Goal: Information Seeking & Learning: Learn about a topic

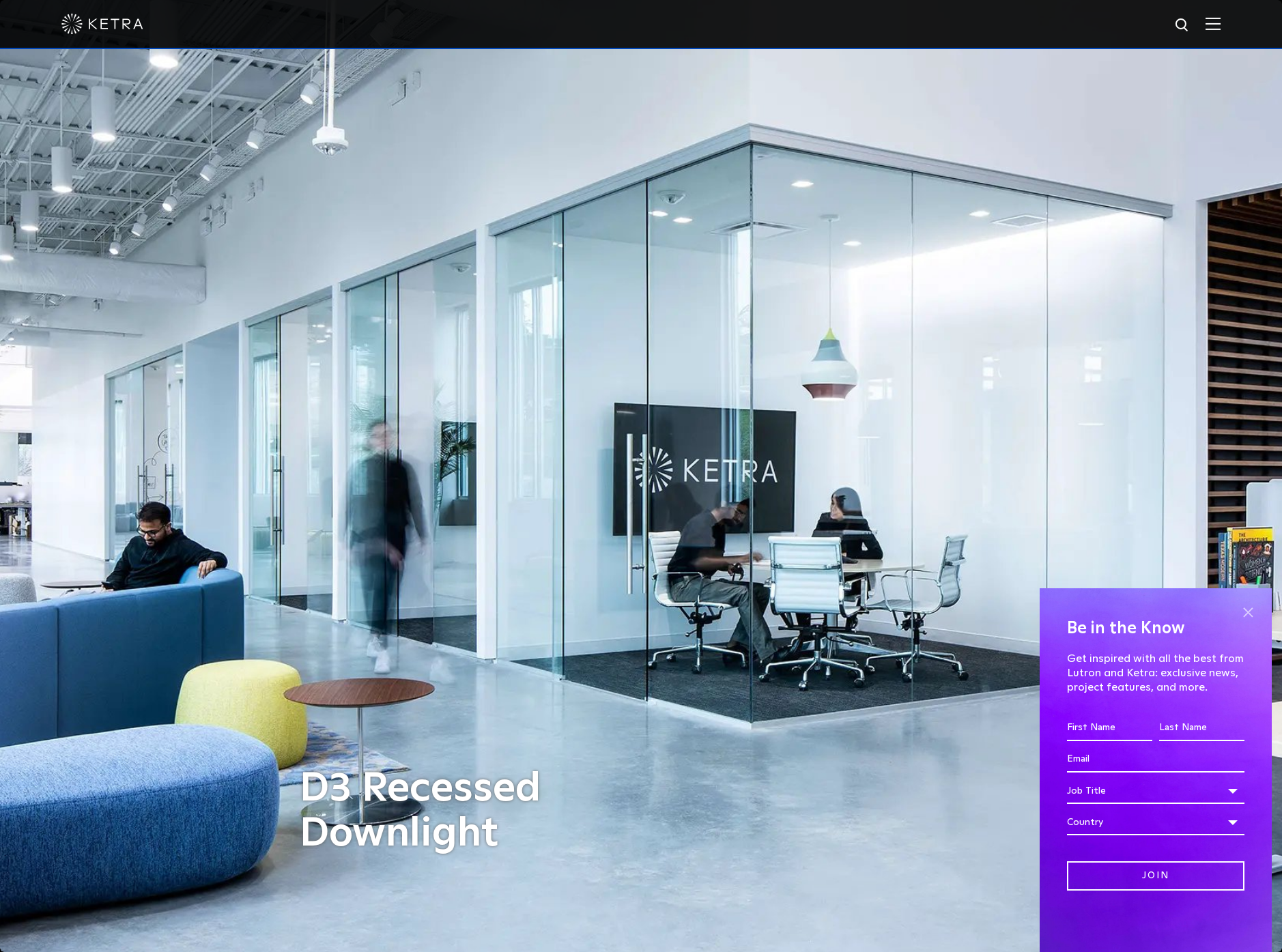
click at [1248, 612] on span at bounding box center [1247, 612] width 20 height 20
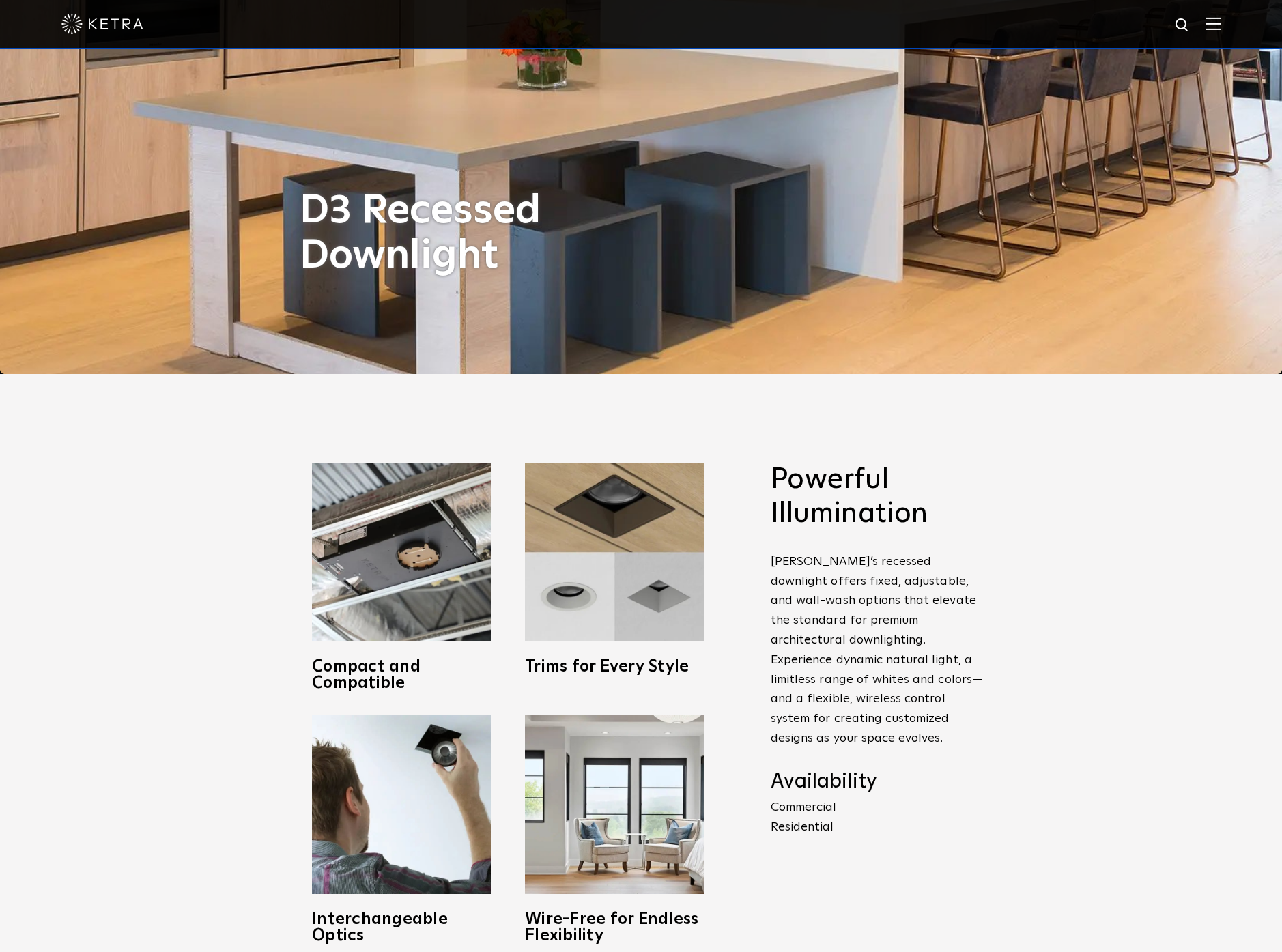
scroll to position [868, 0]
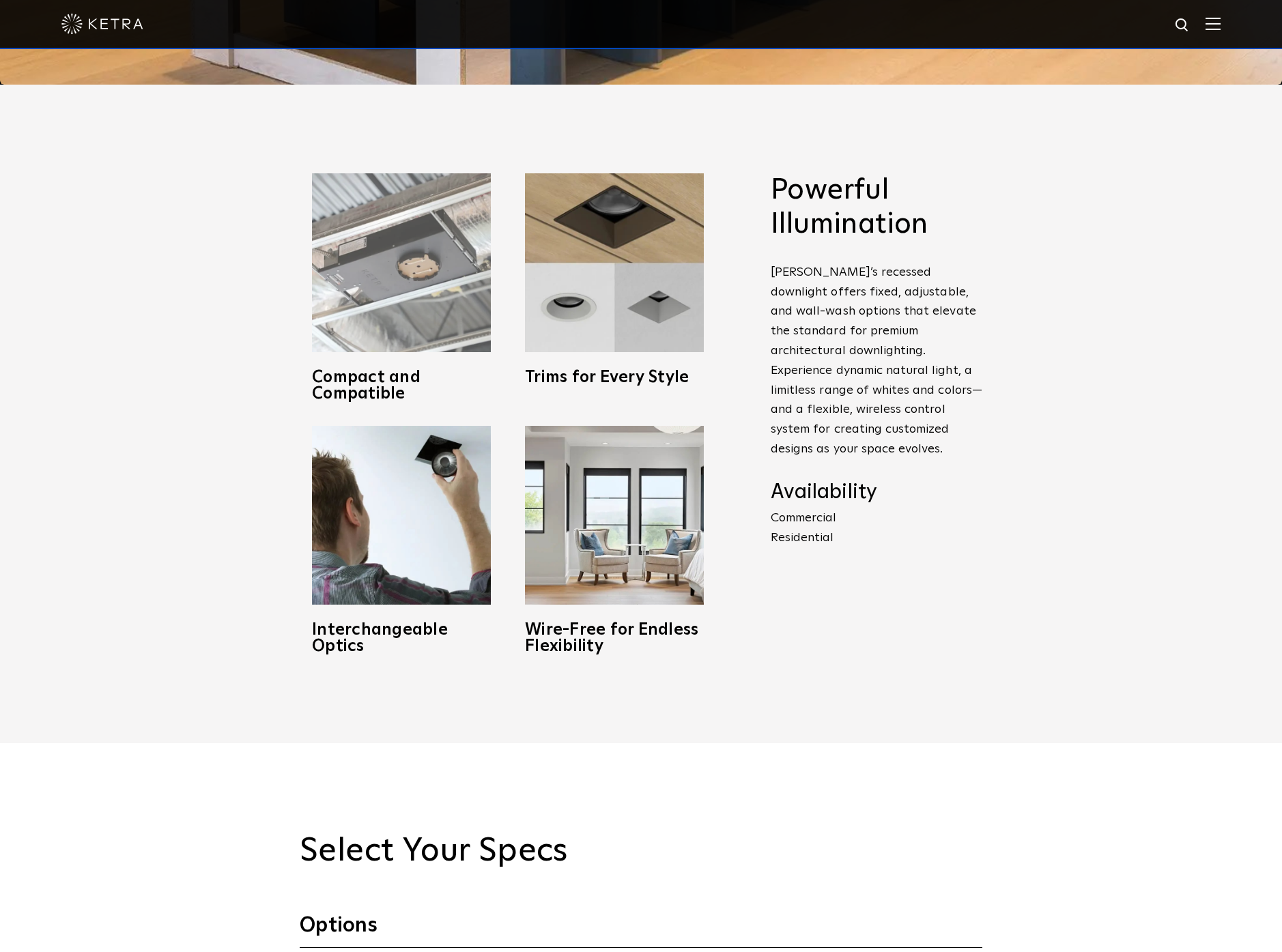
click at [409, 323] on img at bounding box center [401, 263] width 179 height 179
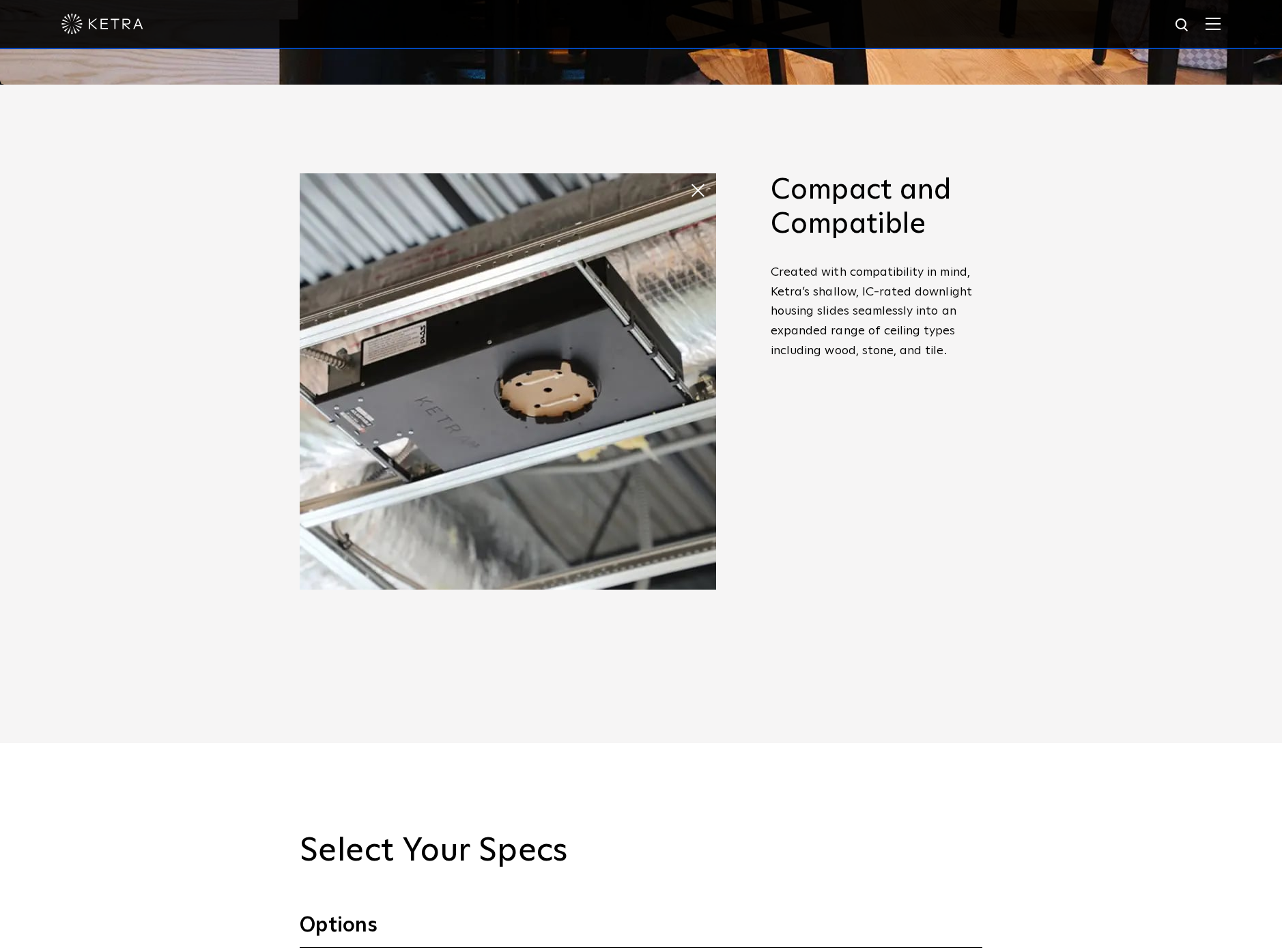
click at [899, 439] on span "Powerful Illumination Ketra’s recessed downlight offers fixed, adjustable, and …" at bounding box center [877, 361] width 212 height 374
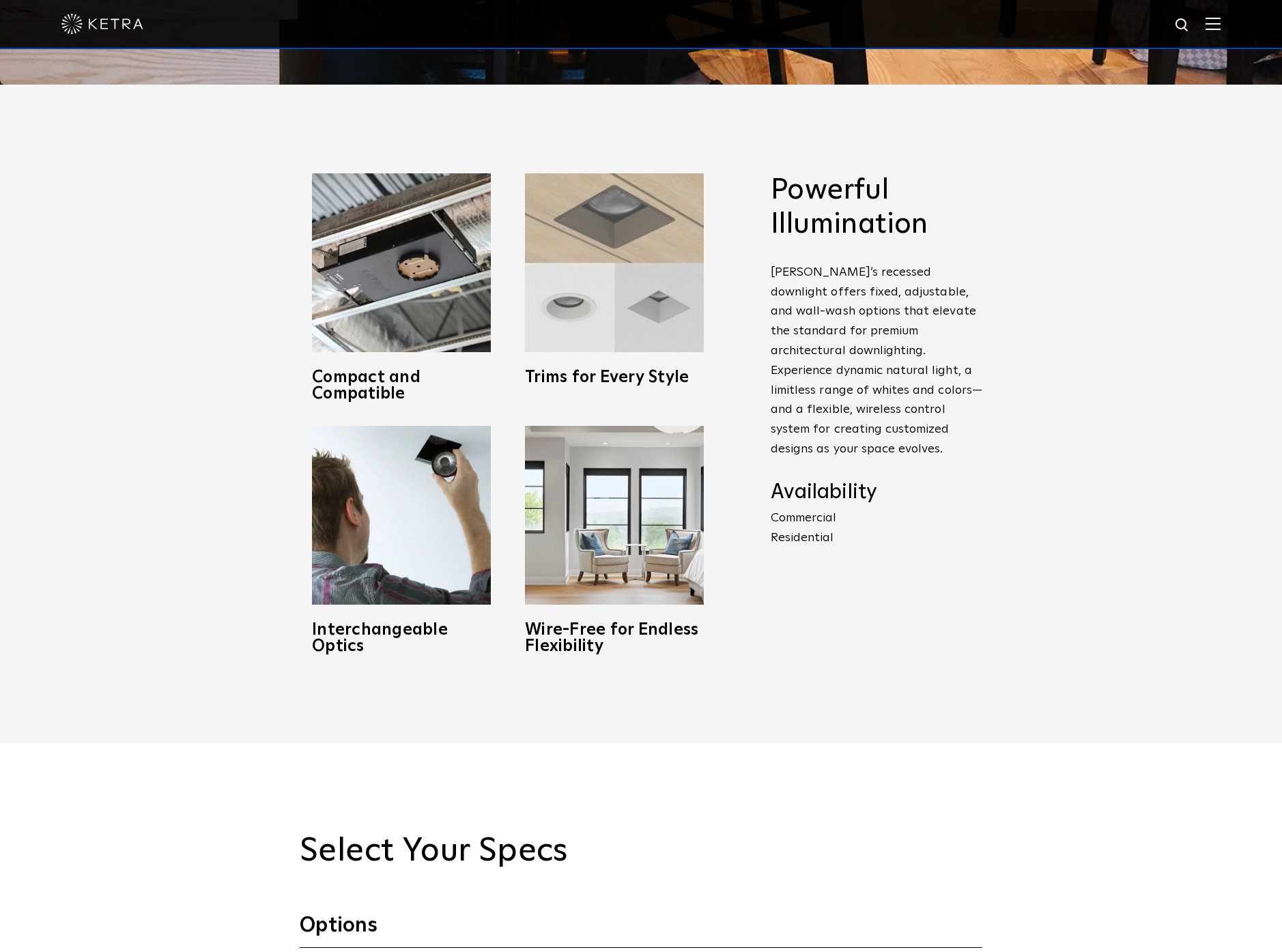
click at [643, 346] on img at bounding box center [614, 263] width 179 height 179
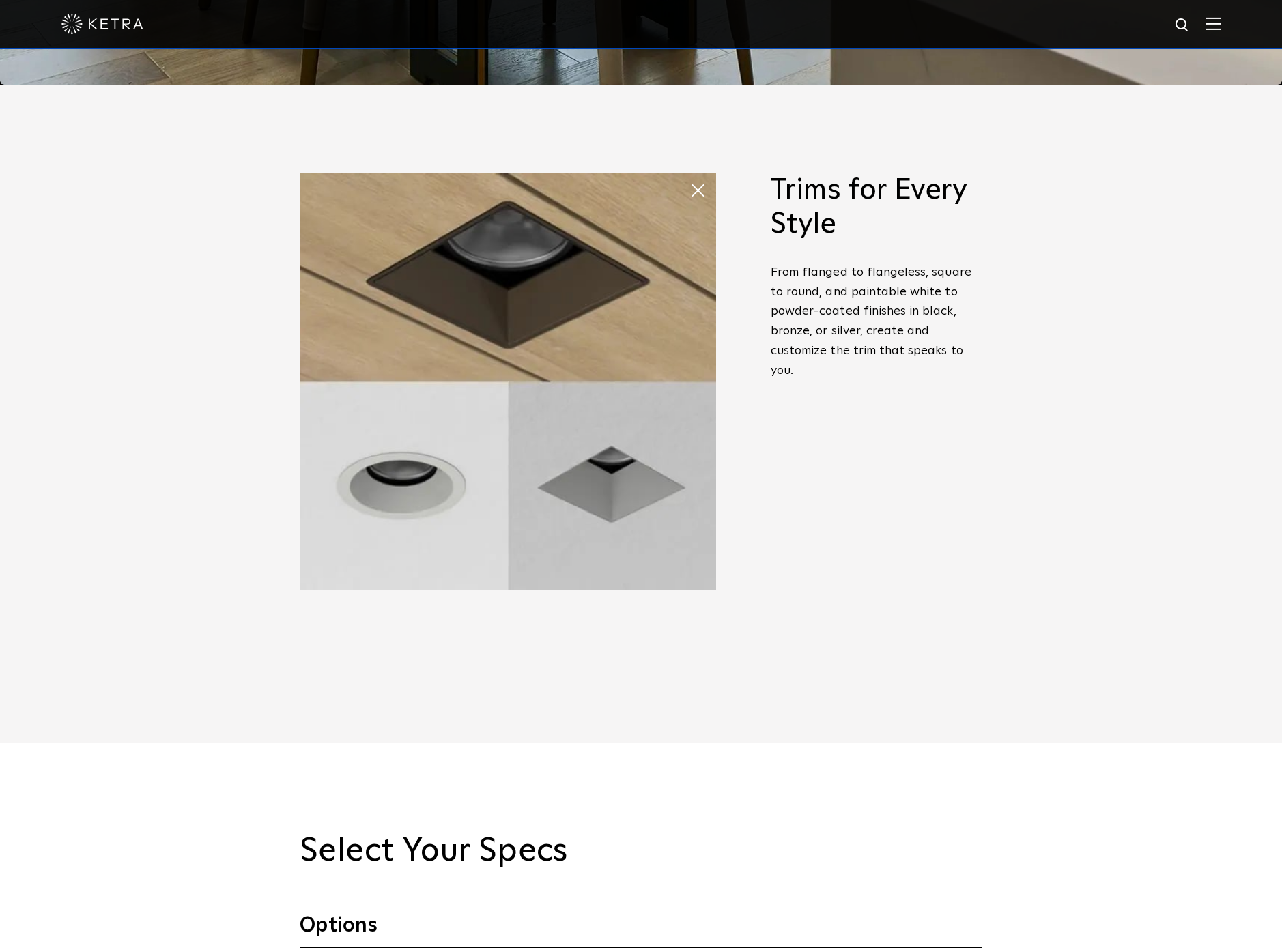
click at [974, 489] on span "Powerful Illumination Ketra’s recessed downlight offers fixed, adjustable, and …" at bounding box center [877, 361] width 212 height 374
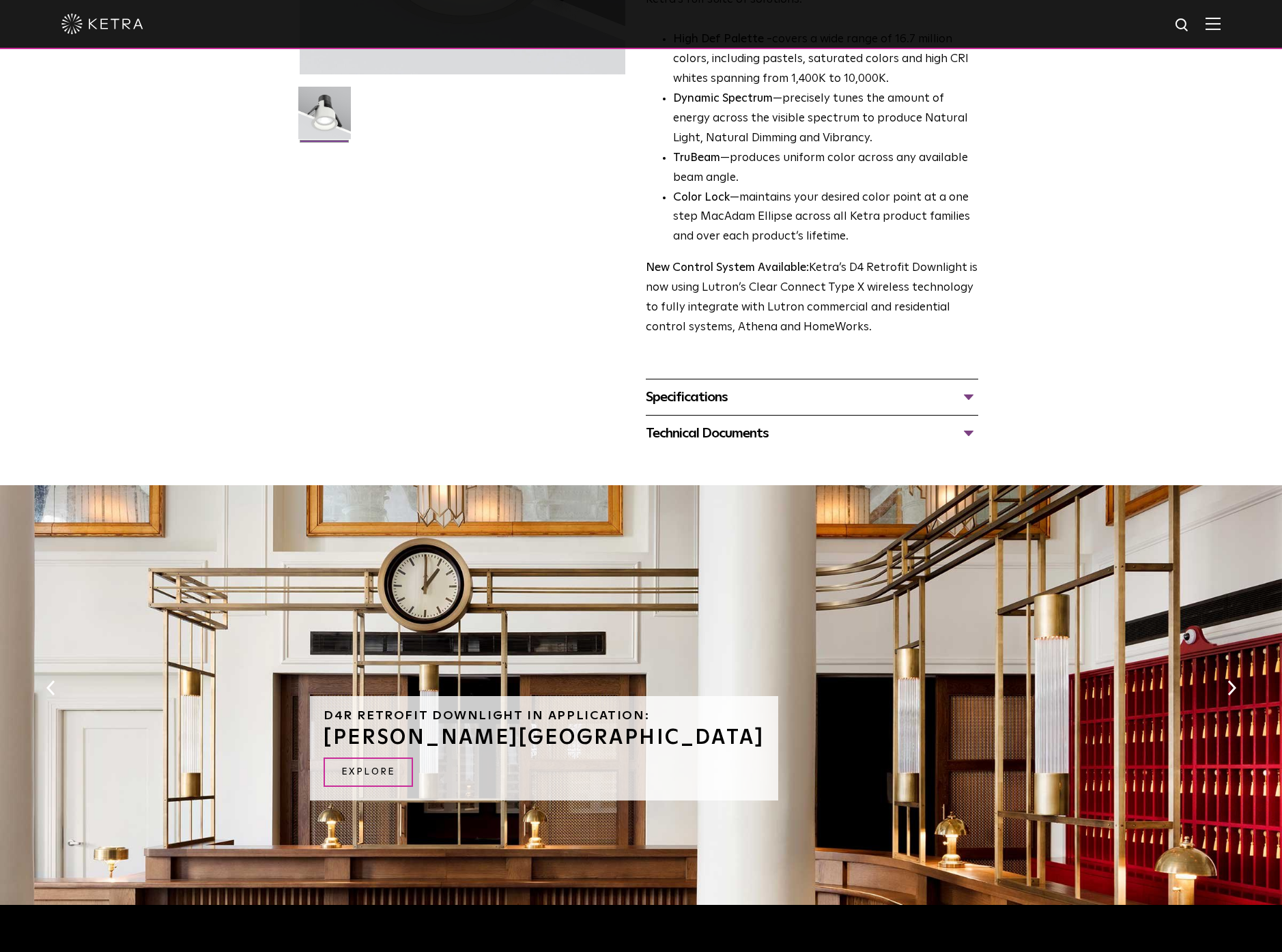
scroll to position [114, 0]
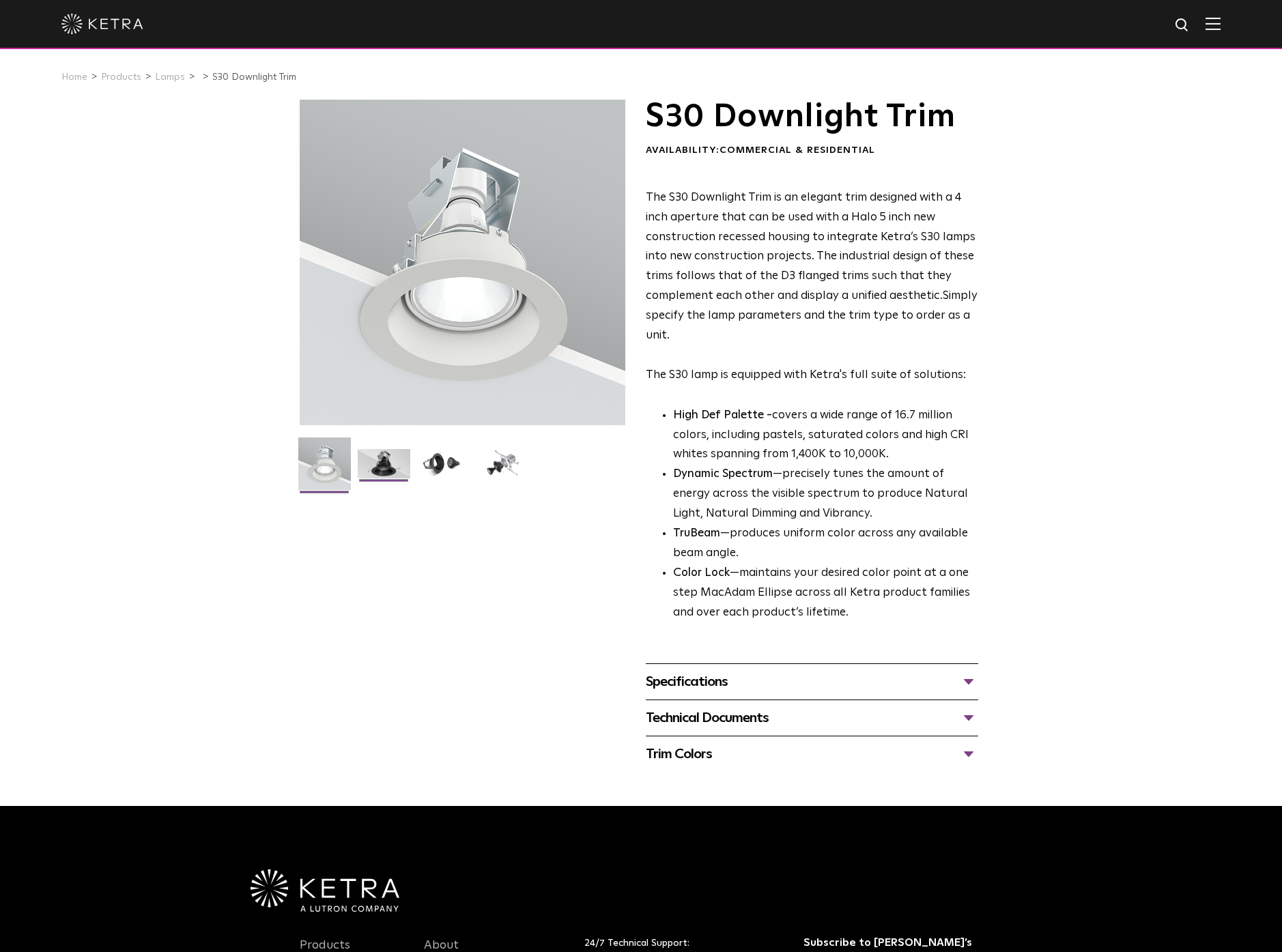
click at [380, 456] on img at bounding box center [384, 469] width 53 height 40
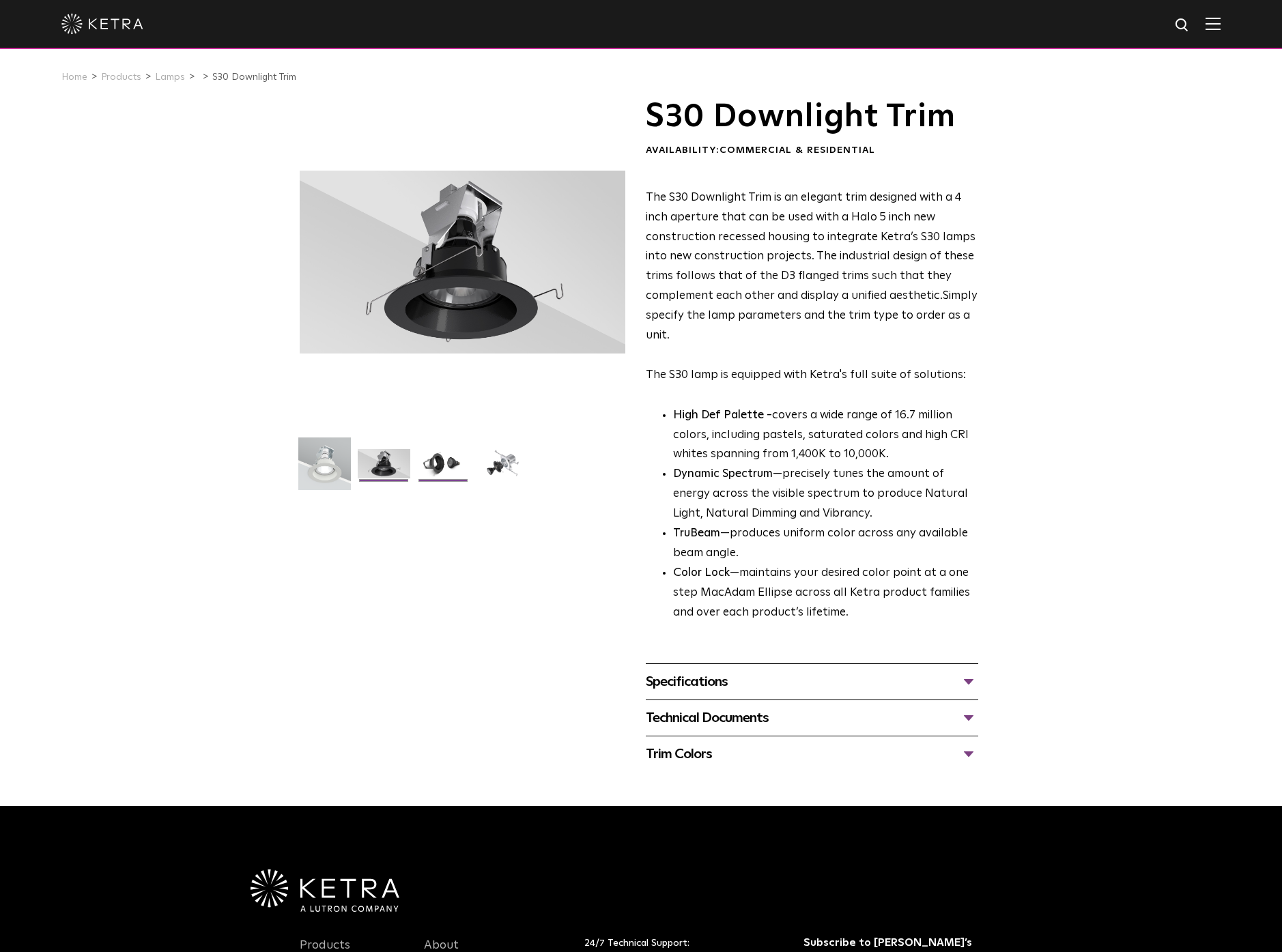
click at [441, 462] on img at bounding box center [443, 469] width 53 height 40
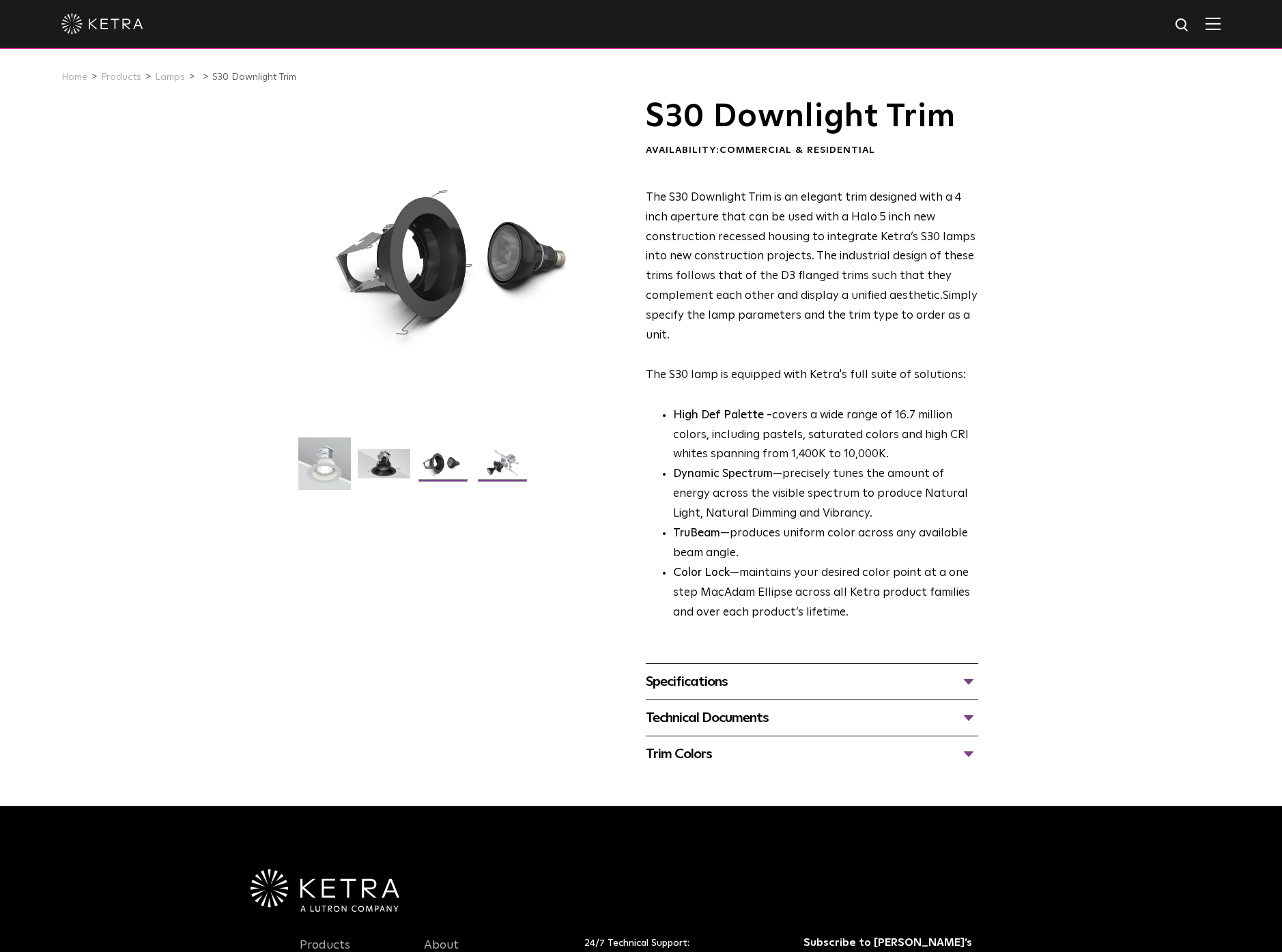
click at [508, 463] on img at bounding box center [503, 469] width 53 height 40
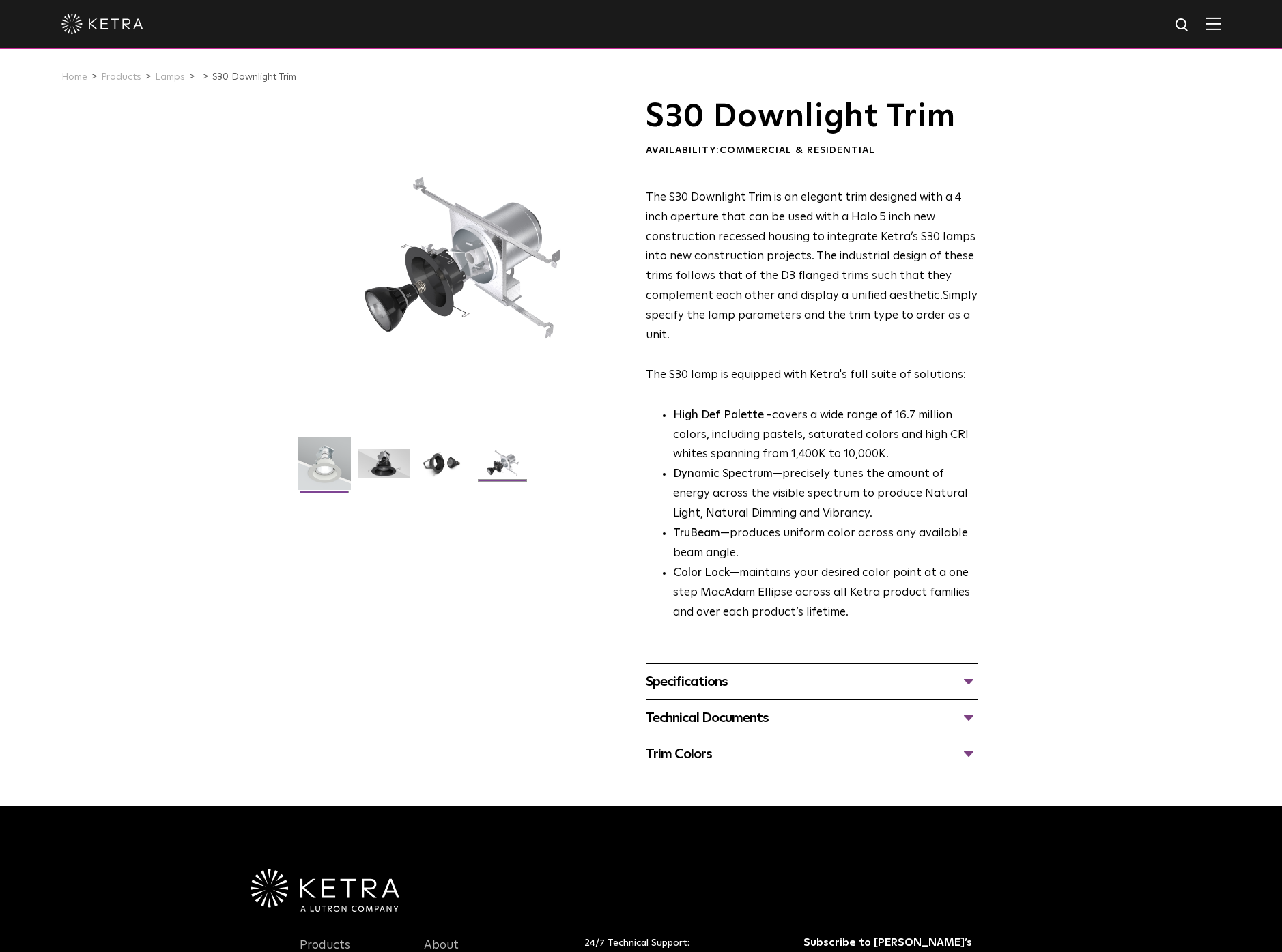
click at [316, 474] on img at bounding box center [324, 469] width 53 height 63
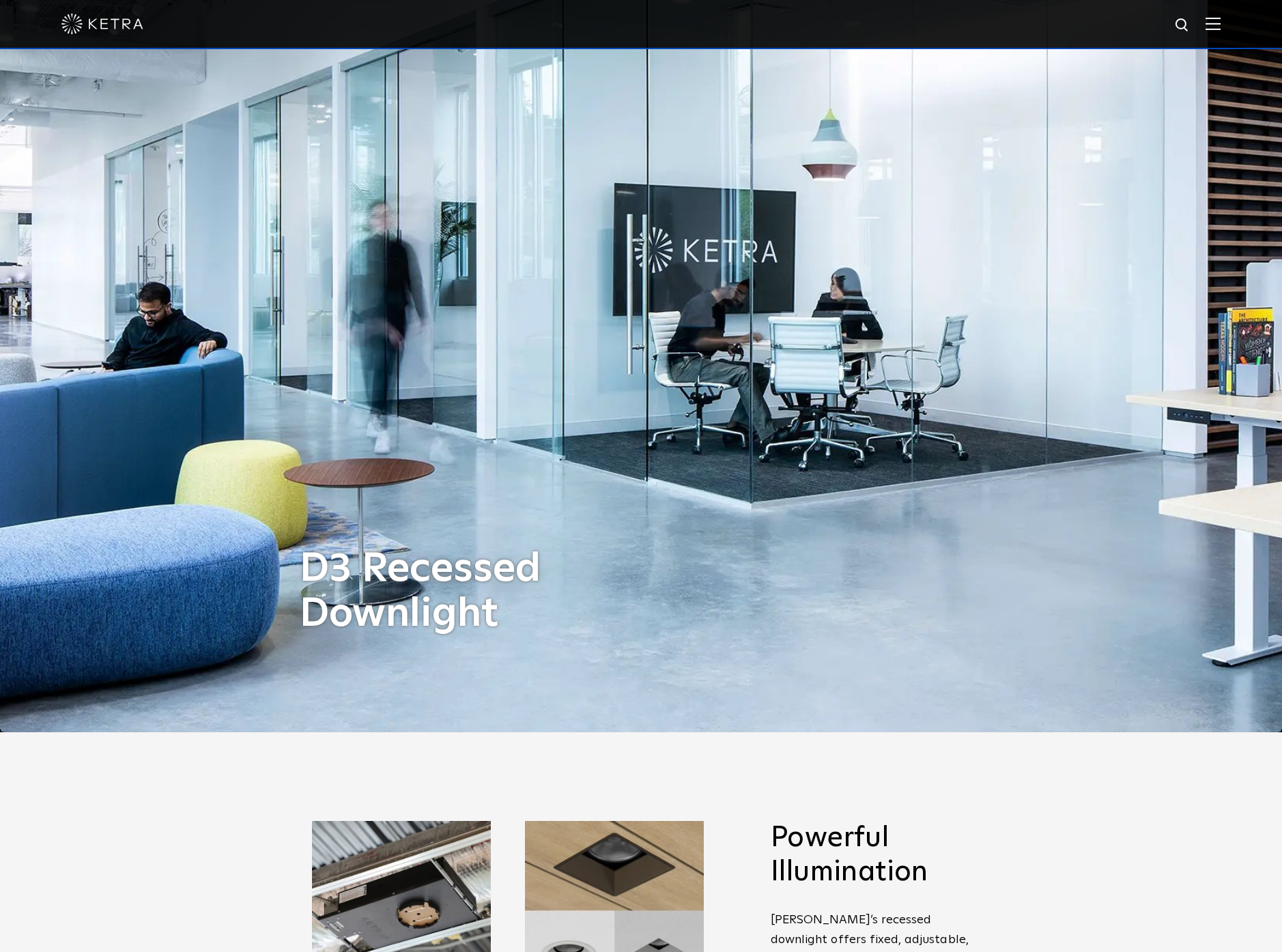
scroll to position [360, 0]
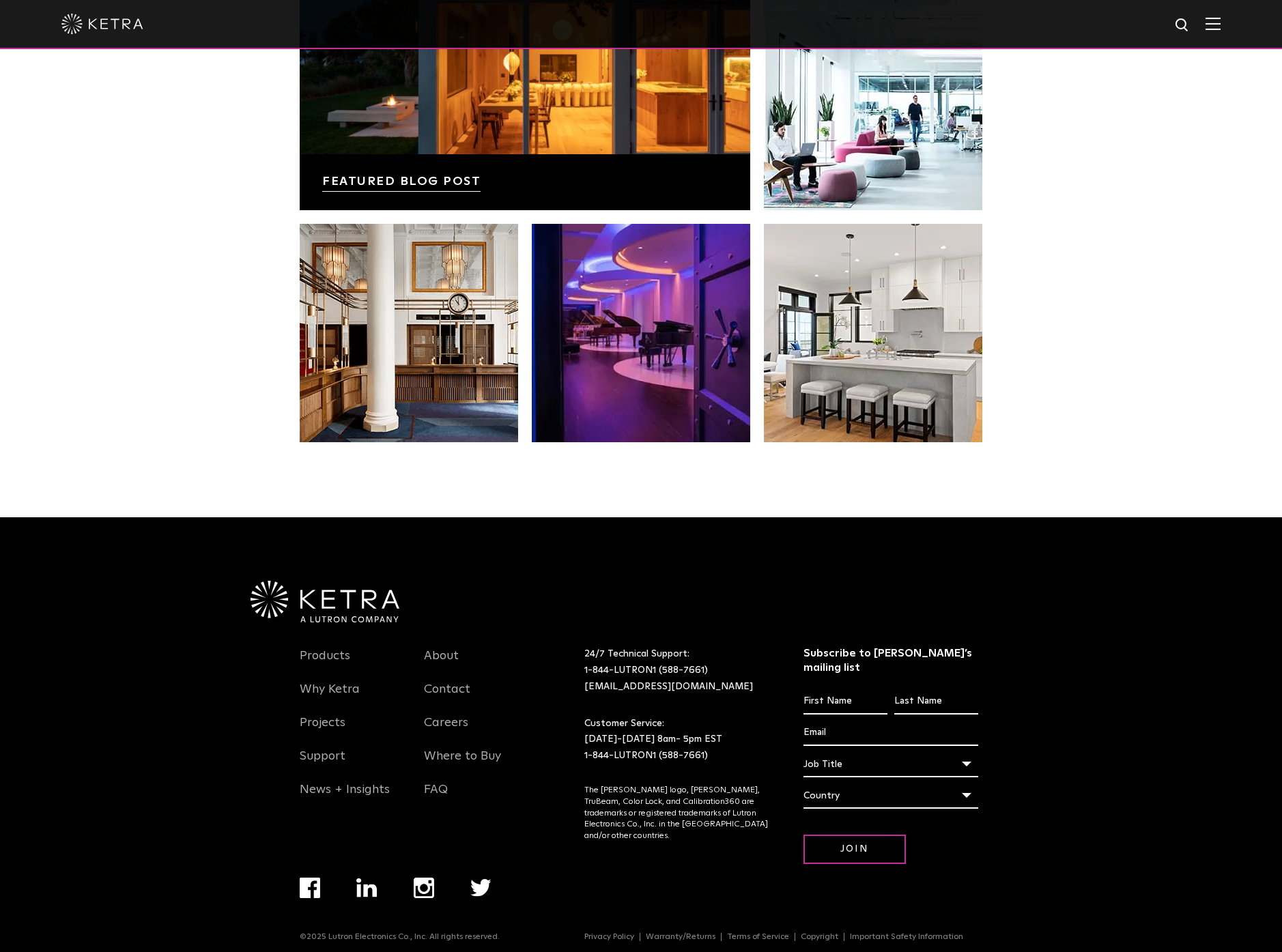
scroll to position [2857, 0]
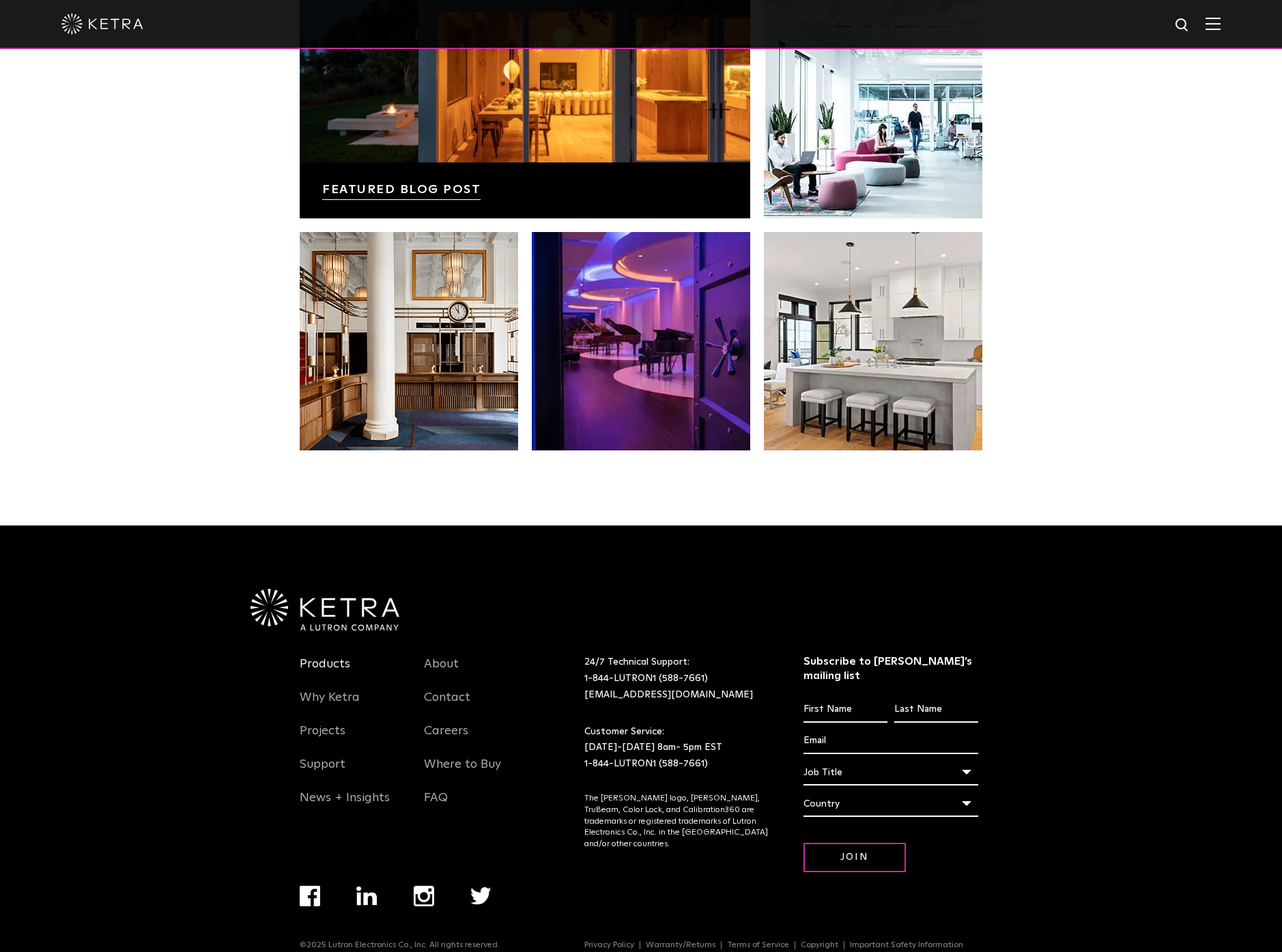
click at [328, 658] on link "Products" at bounding box center [325, 673] width 50 height 32
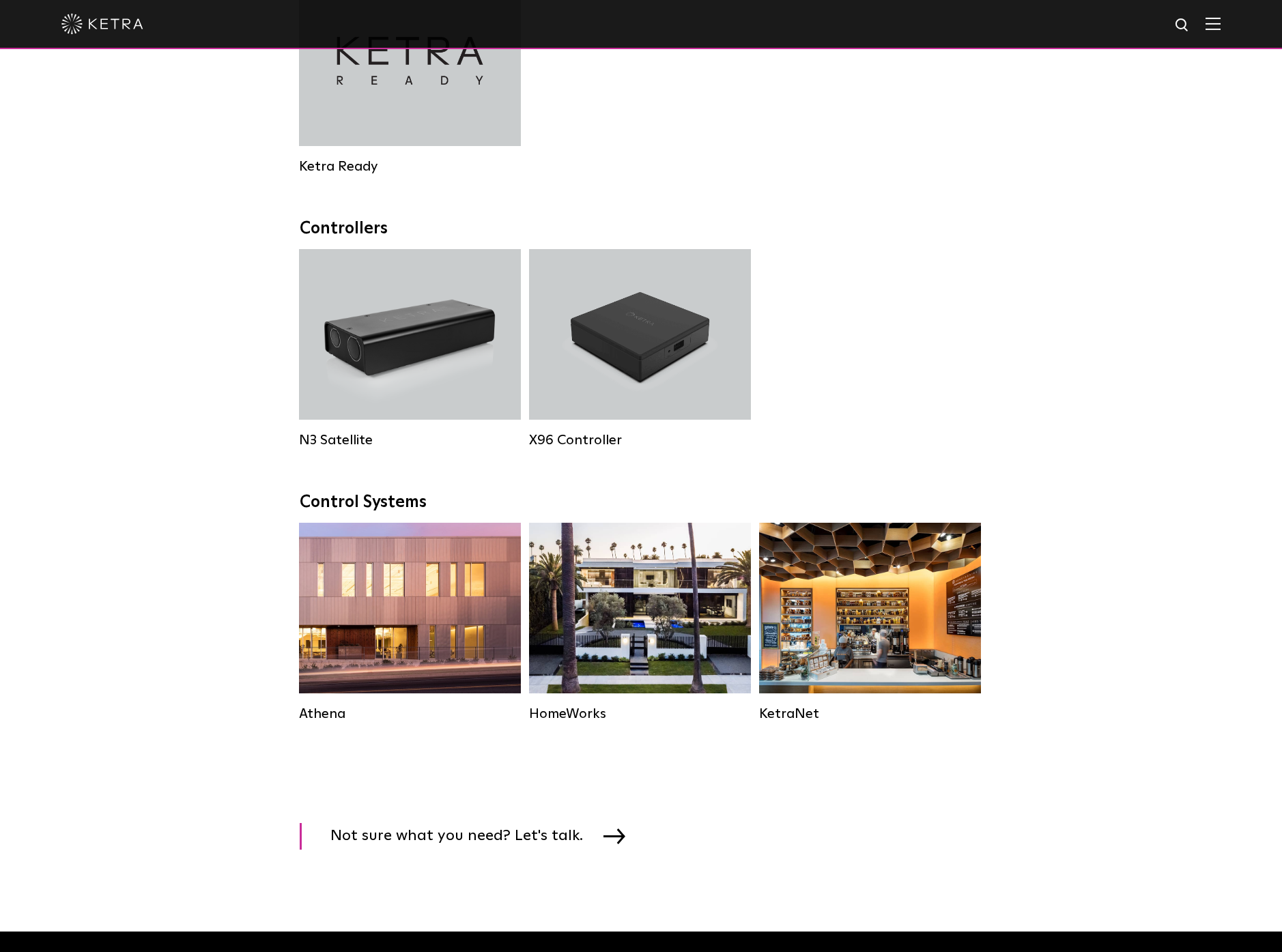
scroll to position [1724, 0]
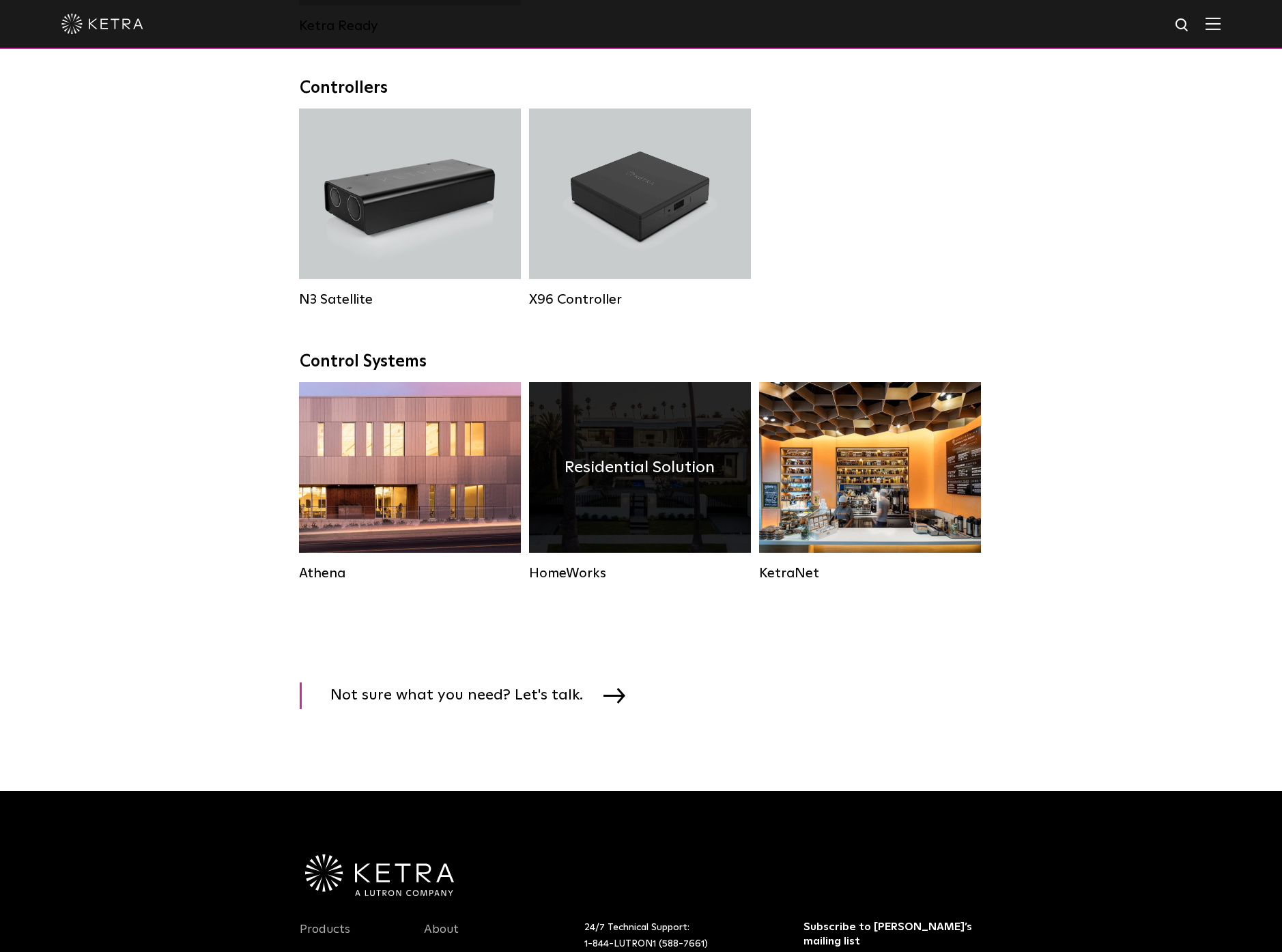
click at [671, 500] on div "Residential Solution" at bounding box center [640, 467] width 222 height 171
